Goal: Complete application form

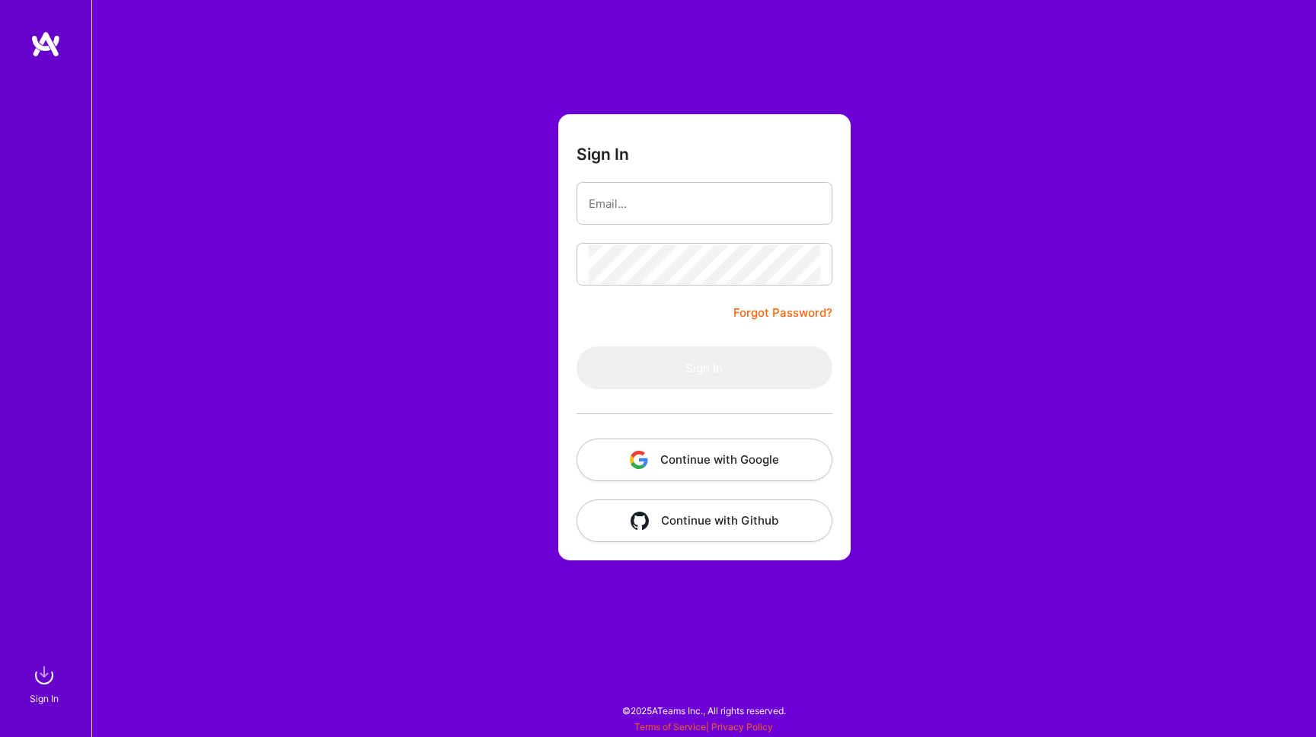
click at [705, 447] on button "Continue with Google" at bounding box center [705, 460] width 256 height 43
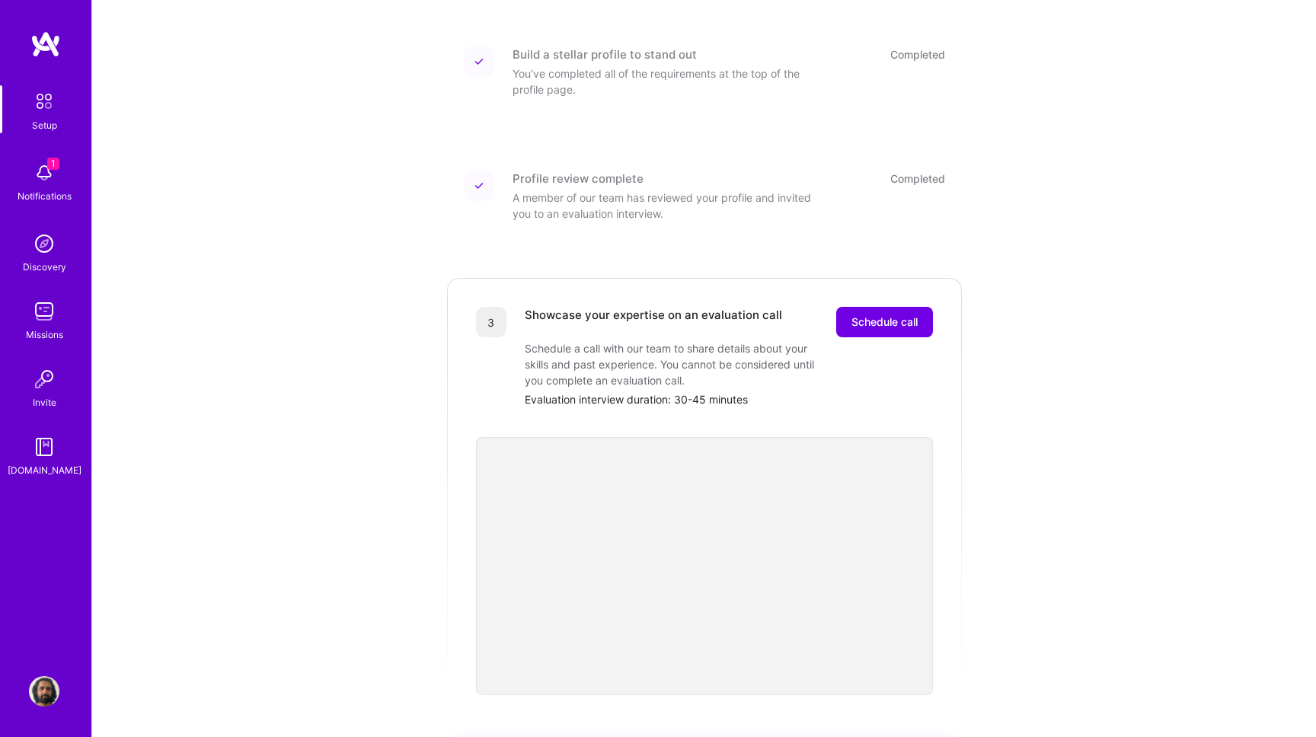
scroll to position [306, 0]
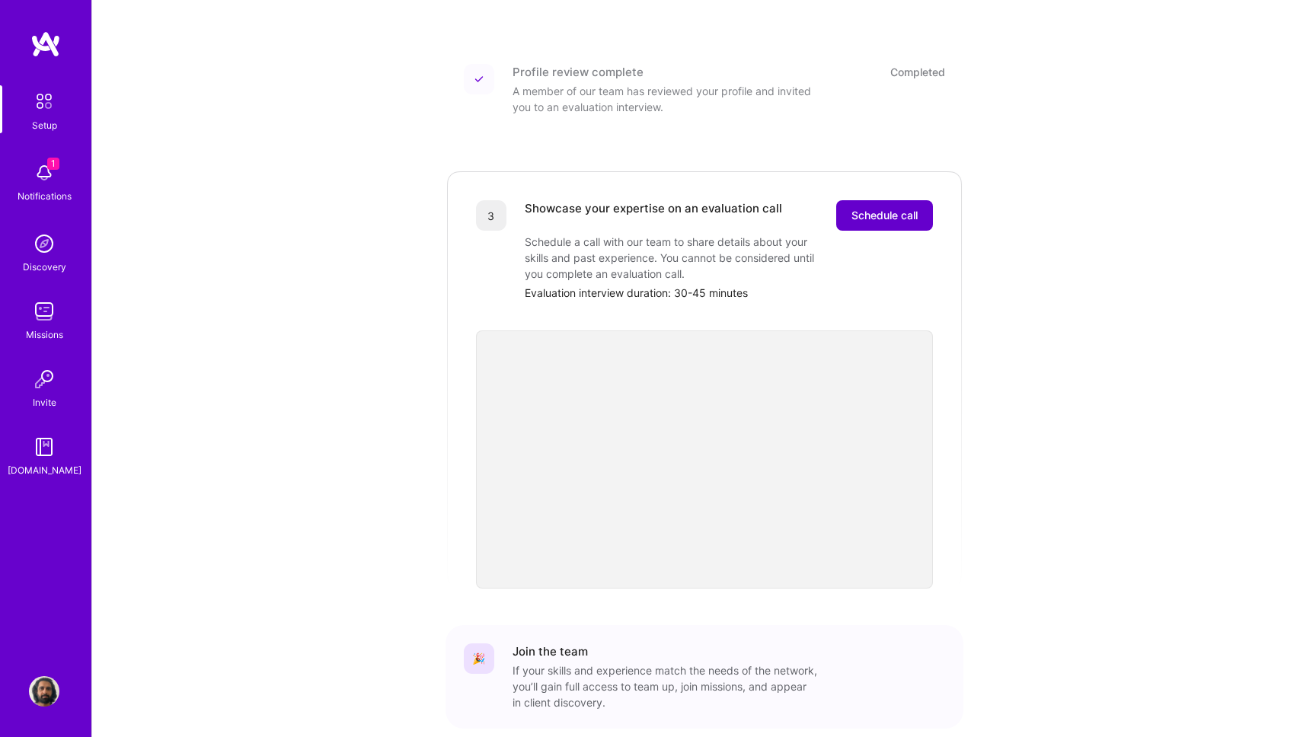
click at [903, 208] on span "Schedule call" at bounding box center [885, 215] width 66 height 15
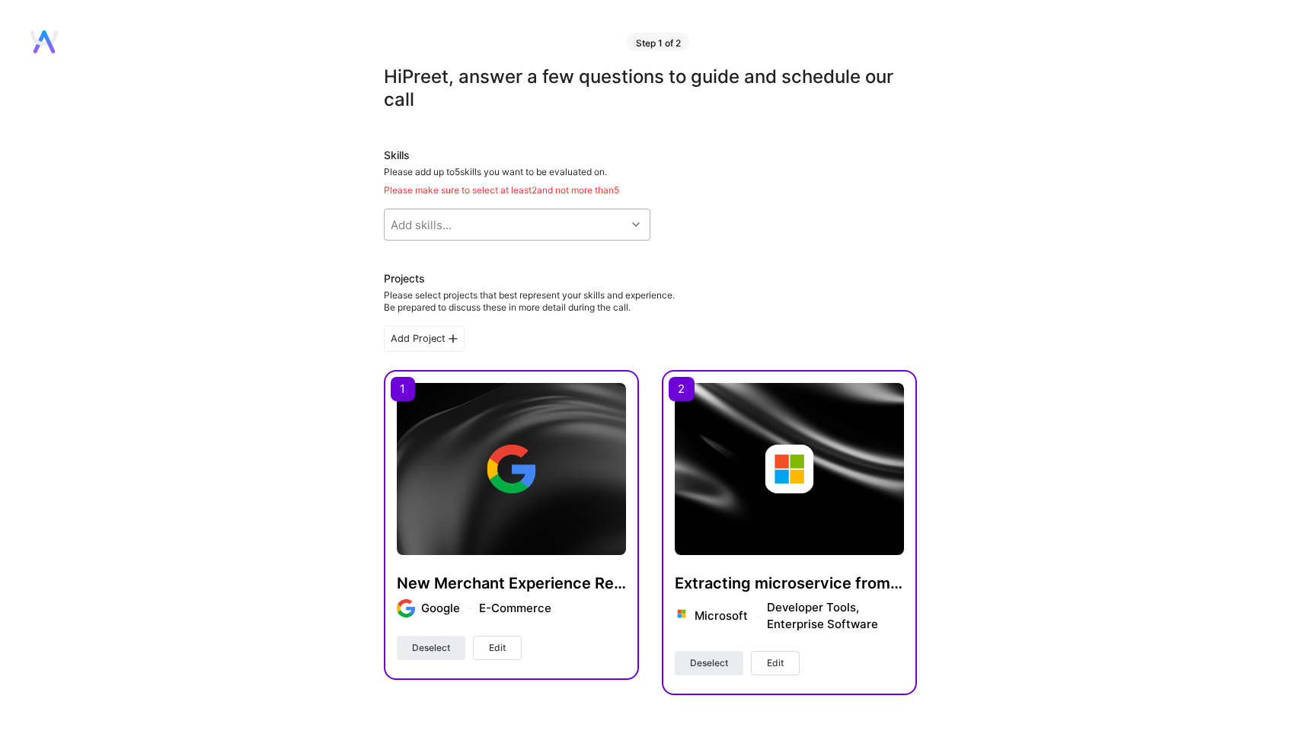
click at [556, 228] on div "Add skills..." at bounding box center [505, 224] width 241 height 30
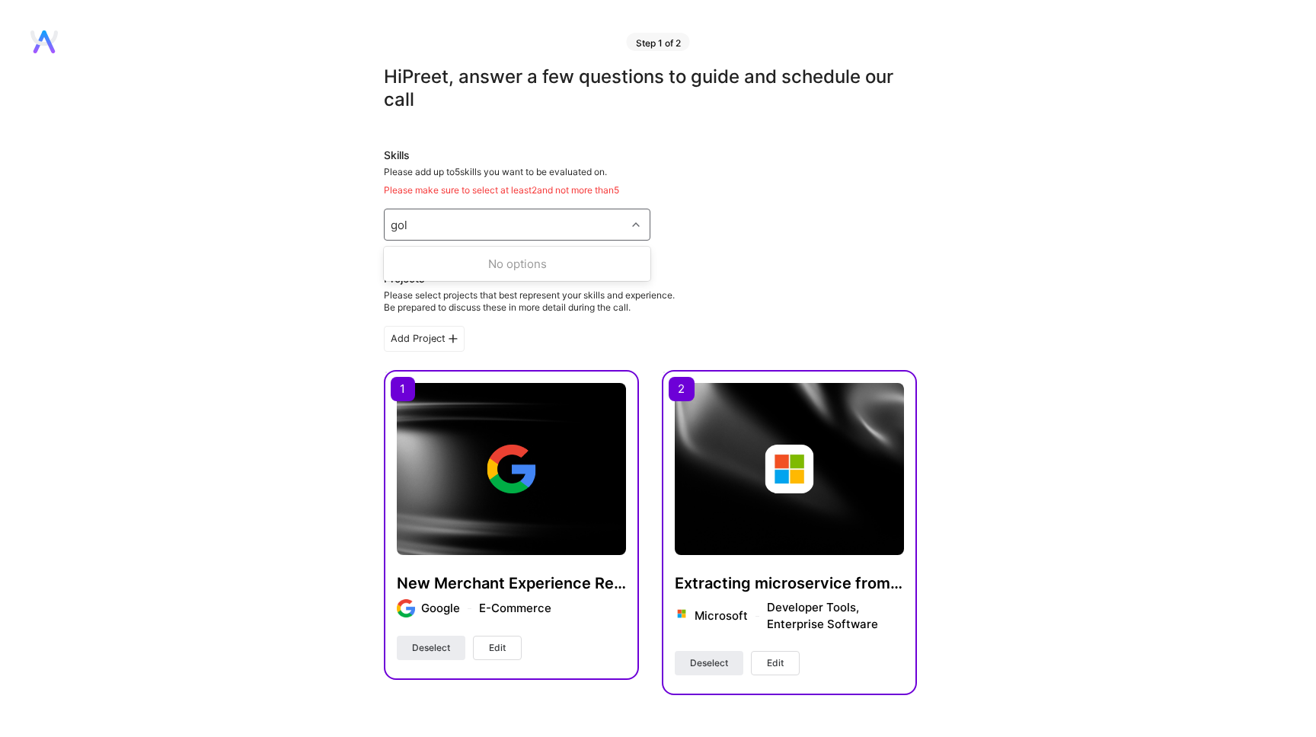
type input "go"
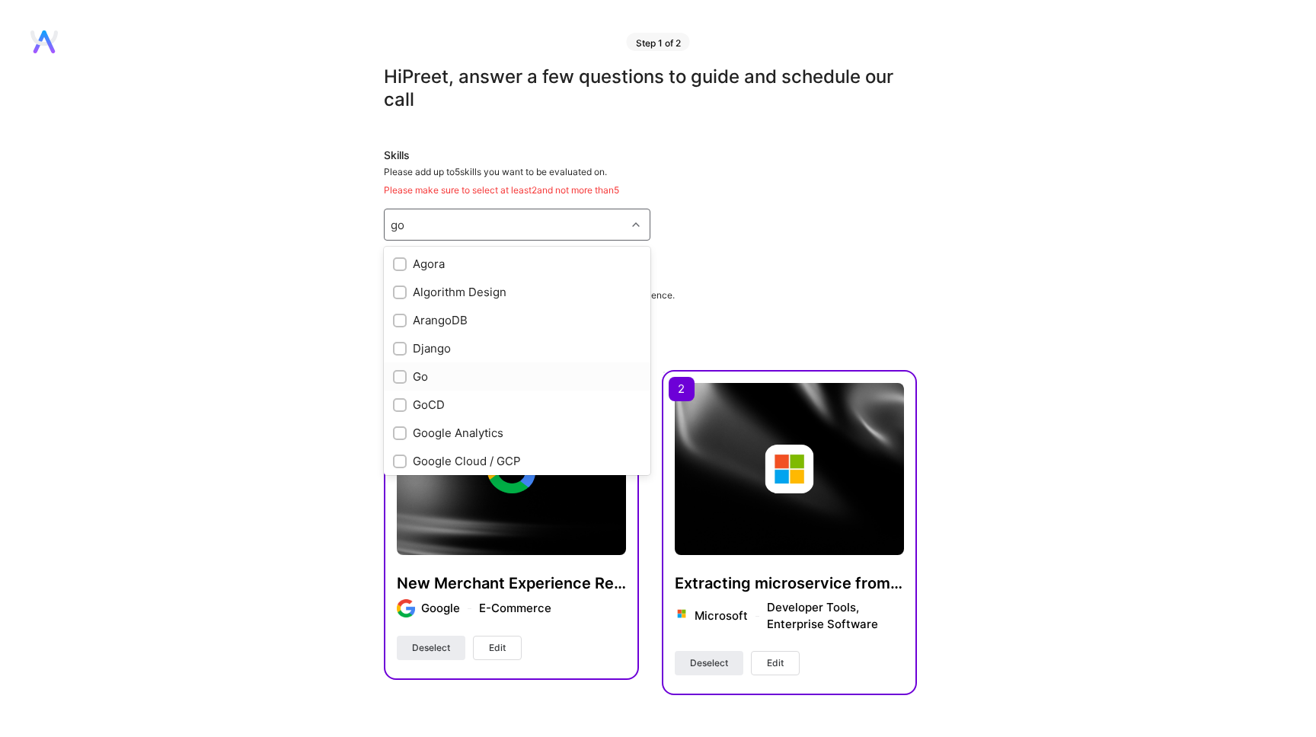
click at [398, 373] on input "checkbox" at bounding box center [401, 378] width 11 height 11
checkbox input "true"
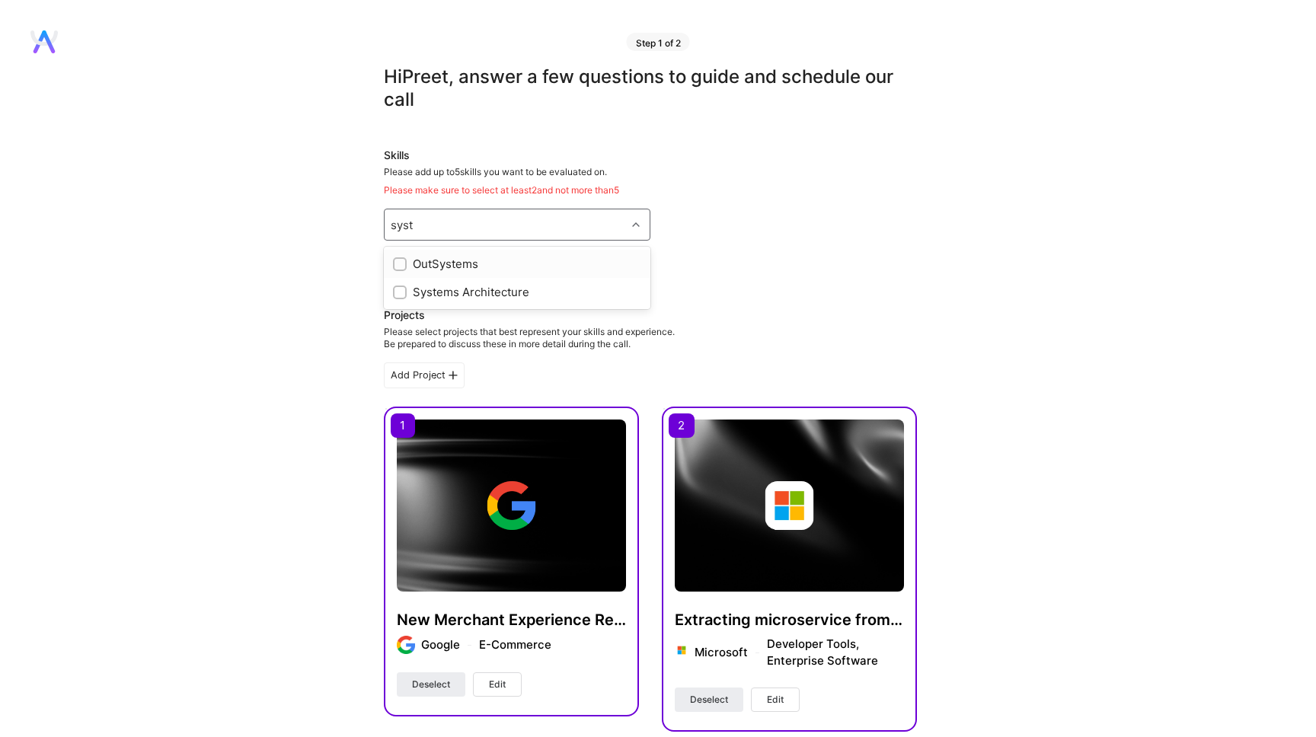
type input "syste"
click at [431, 286] on div "Systems Architecture" at bounding box center [517, 292] width 248 height 16
checkbox input "true"
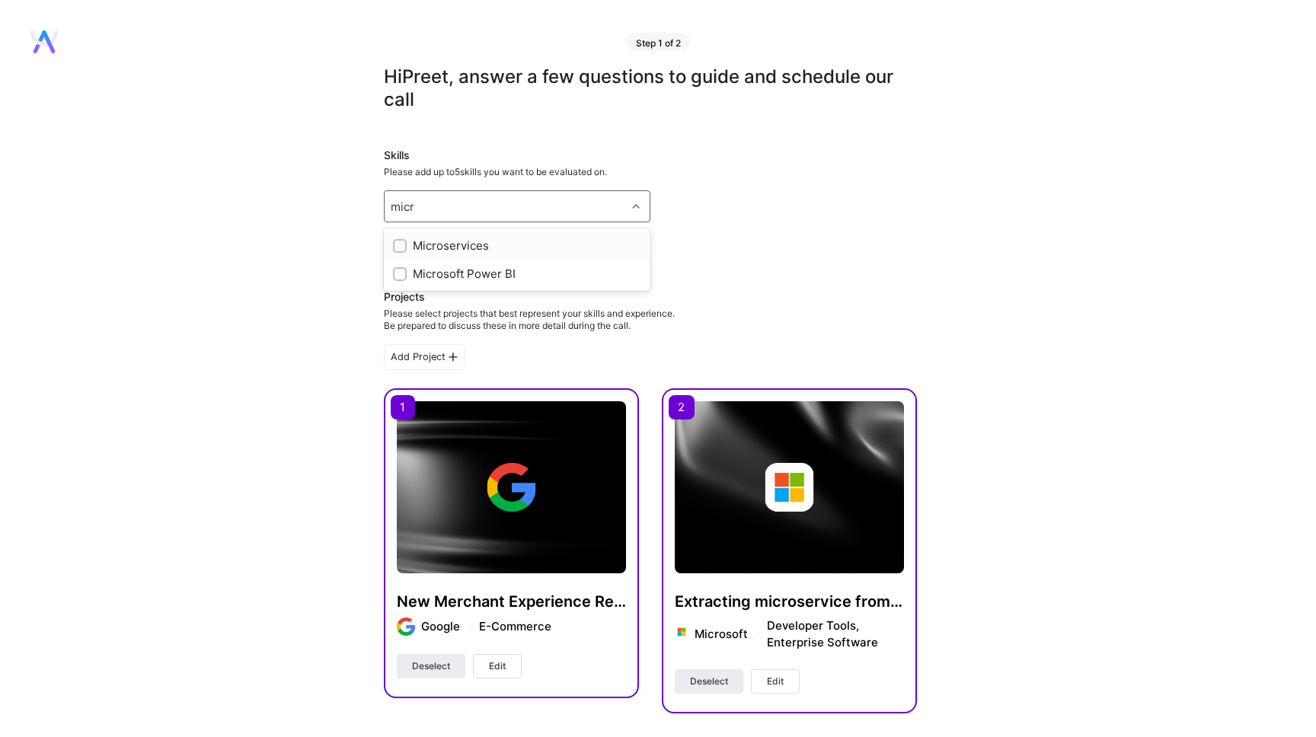
type input "micro"
click at [468, 249] on div "Microservices" at bounding box center [517, 246] width 248 height 16
checkbox input "true"
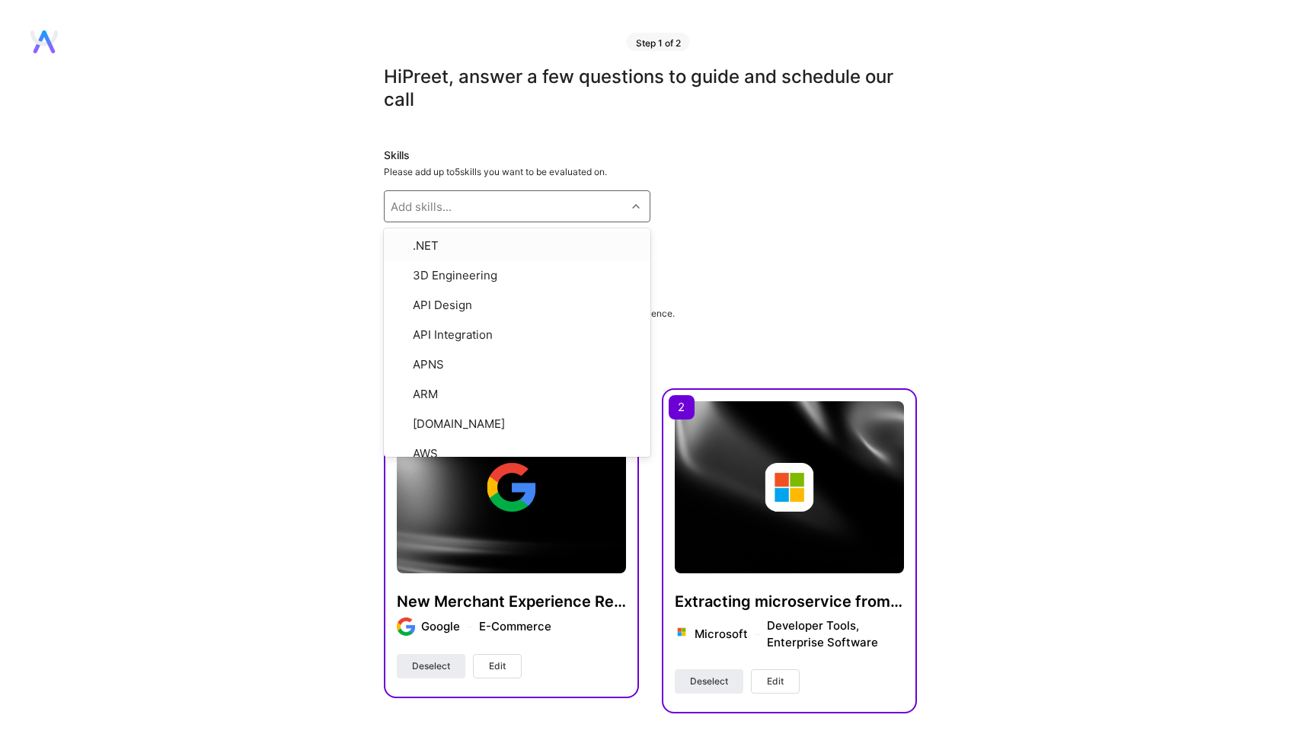
click at [820, 229] on div "Skills Please add up to 5 skills you want to be evaluated on. option Microservi…" at bounding box center [650, 203] width 533 height 111
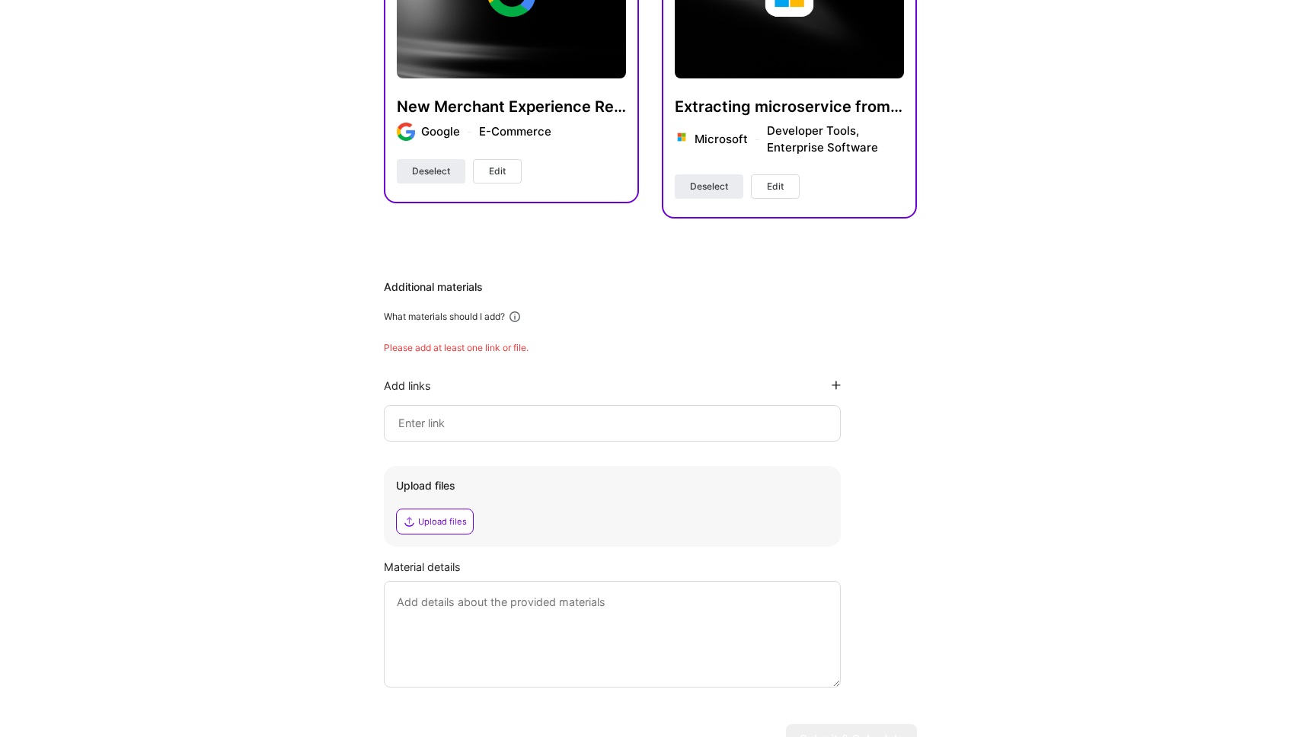
scroll to position [494, 0]
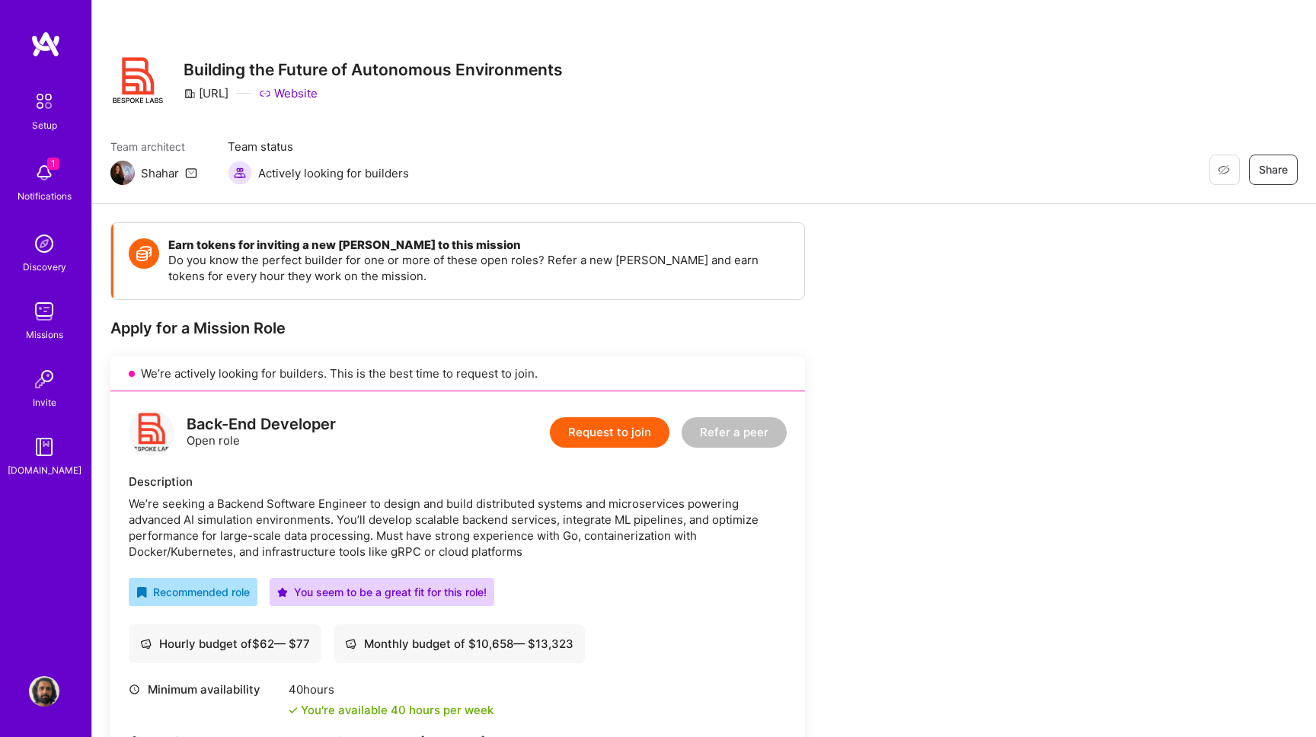
click at [145, 444] on img at bounding box center [152, 433] width 46 height 46
click at [318, 93] on link "Website" at bounding box center [288, 93] width 59 height 16
